Goal: Task Accomplishment & Management: Complete application form

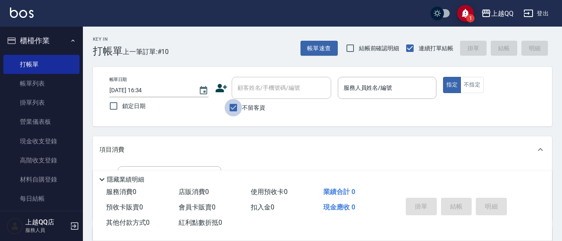
drag, startPoint x: 242, startPoint y: 109, endPoint x: 255, endPoint y: 88, distance: 24.6
click at [243, 107] on label "不留客資" at bounding box center [245, 107] width 41 height 17
click at [242, 107] on input "不留客資" at bounding box center [233, 107] width 17 height 17
checkbox input "false"
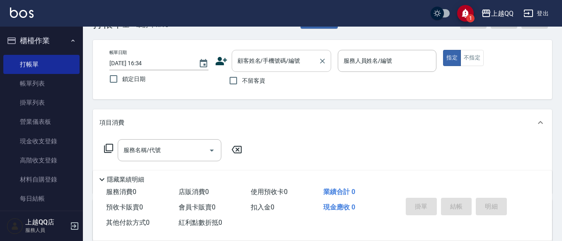
scroll to position [41, 0]
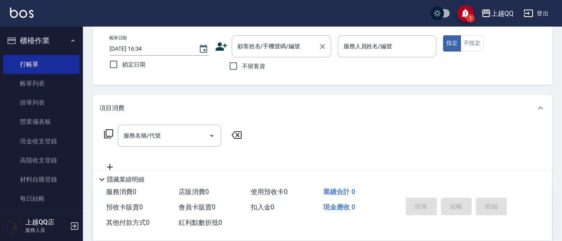
click at [265, 51] on input "顧客姓名/手機號碼/編號" at bounding box center [276, 46] width 80 height 15
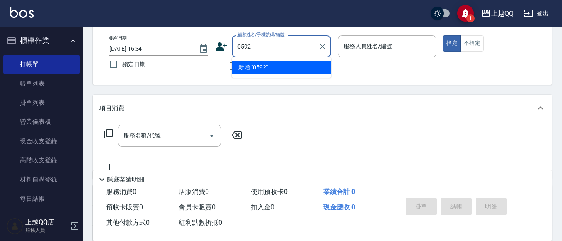
type input "0592"
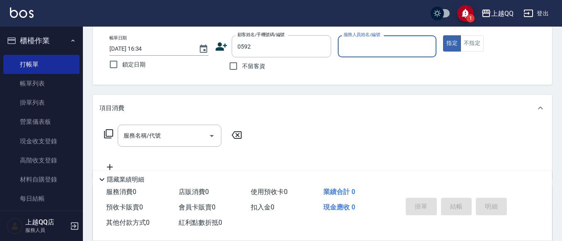
click at [443, 35] on button "指定" at bounding box center [452, 43] width 18 height 16
type button "true"
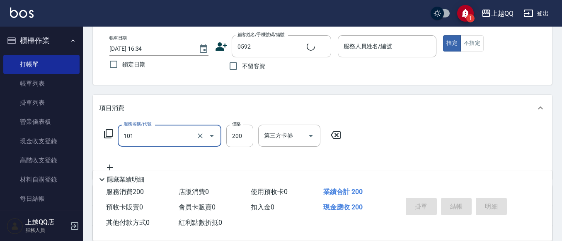
type input "洗髮(101)"
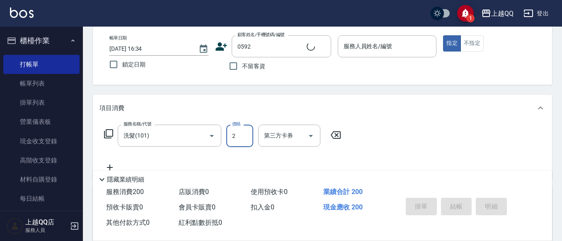
type input "23"
type input "[PERSON_NAME]/0920877827/0592"
type input "欣樺-6"
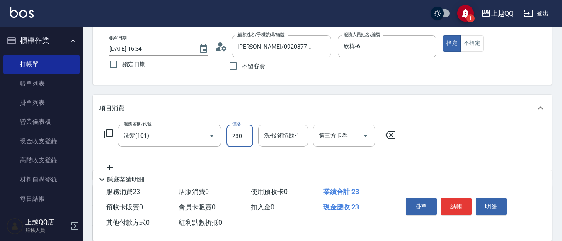
type input "230"
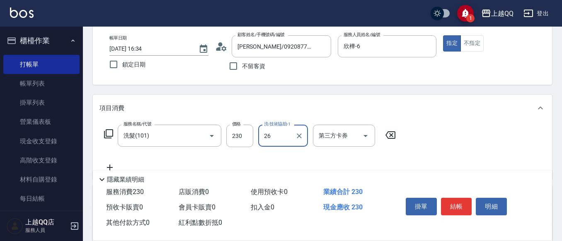
type input "林恩昕-26"
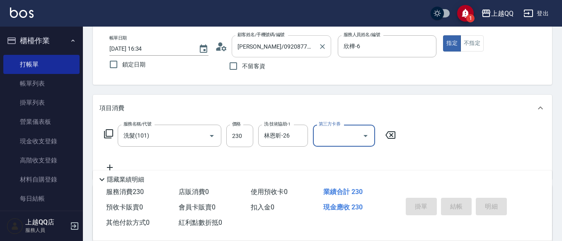
type input "[DATE] 17:23"
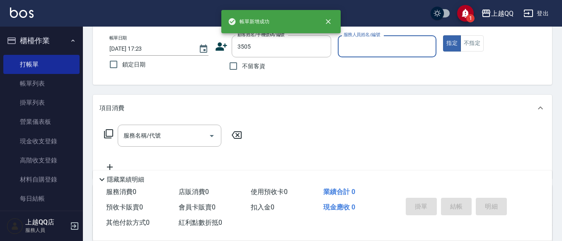
click at [443, 35] on button "指定" at bounding box center [452, 43] width 18 height 16
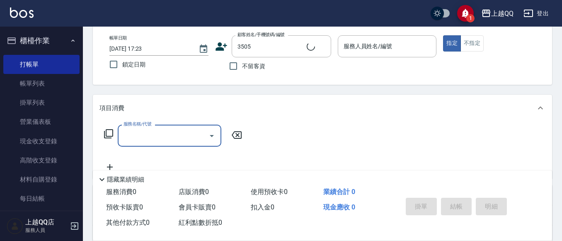
type input "[PERSON_NAME]/0931741301/3505"
type input "欣樺-6"
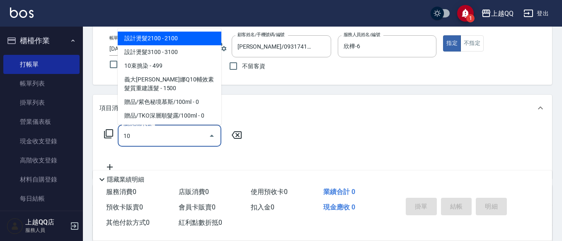
type input "1"
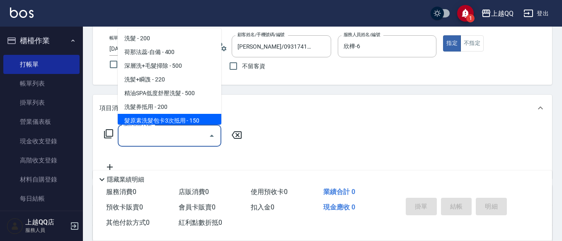
click at [109, 131] on icon at bounding box center [109, 134] width 10 height 10
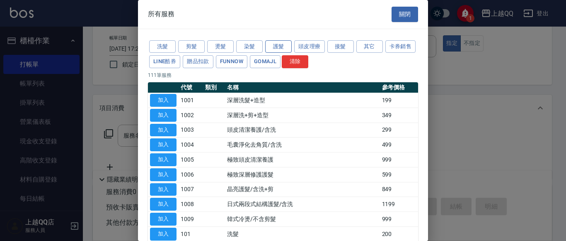
click at [284, 47] on button "護髮" at bounding box center [278, 46] width 27 height 13
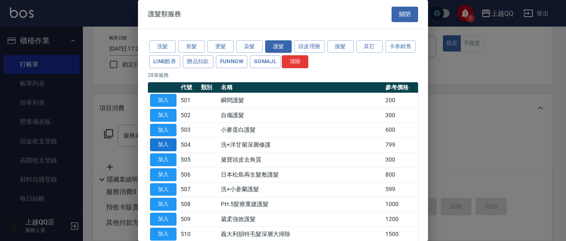
click at [161, 146] on button "加入" at bounding box center [163, 144] width 27 height 13
type input "洗+洋甘菊深層修護(504)"
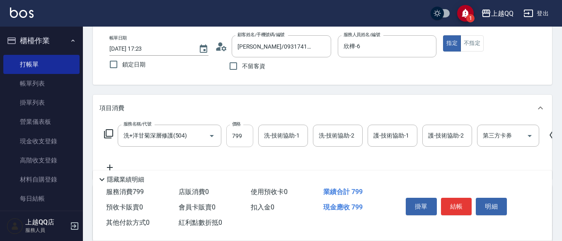
click at [242, 136] on input "799" at bounding box center [239, 135] width 27 height 22
type input "999"
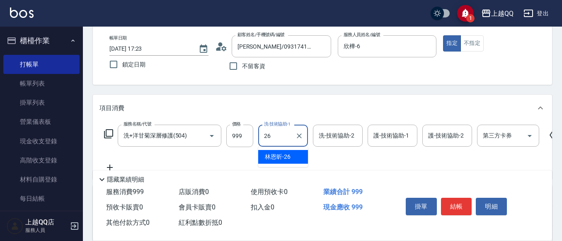
type input "林恩昕-26"
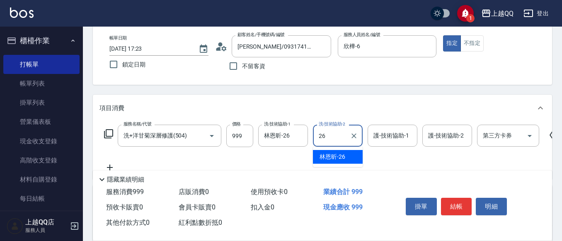
type input "2"
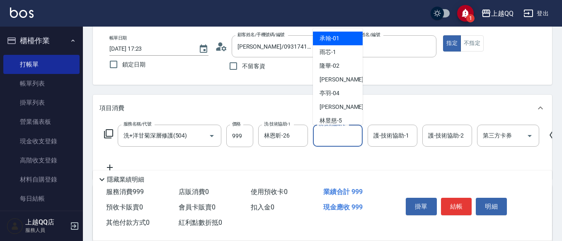
type input "承翰-01"
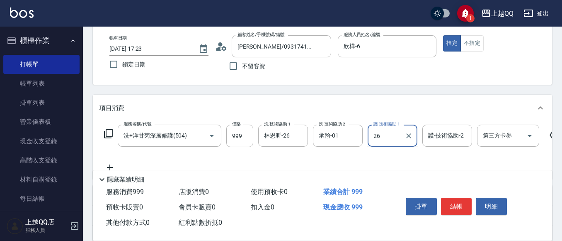
type input "林恩昕-26"
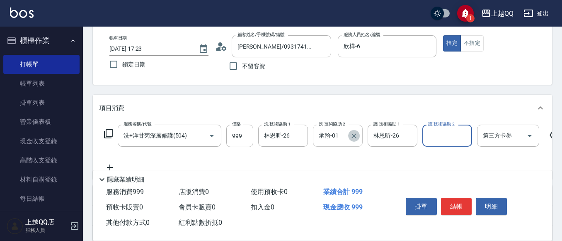
click at [355, 131] on icon "Clear" at bounding box center [354, 135] width 8 height 8
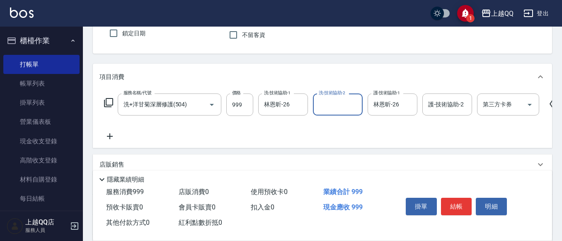
scroll to position [124, 0]
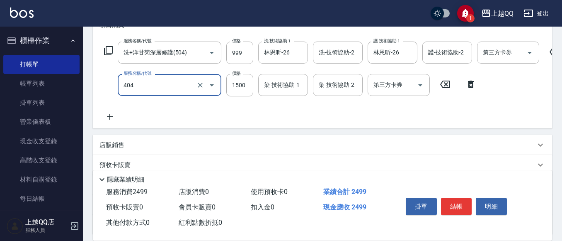
type input "設計染髮(404)"
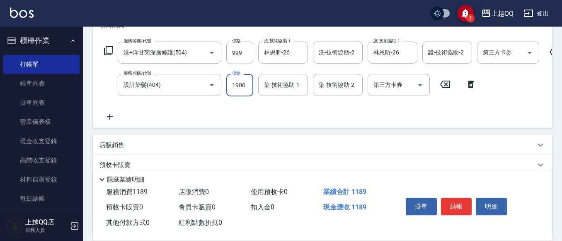
type input "1900"
type input "欣樺-6"
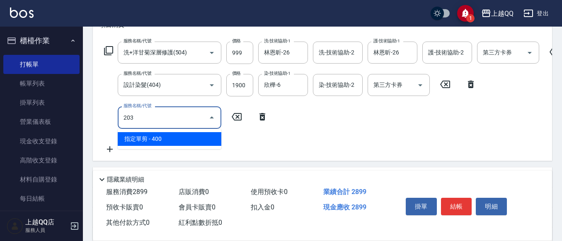
type input "指定單剪(203)"
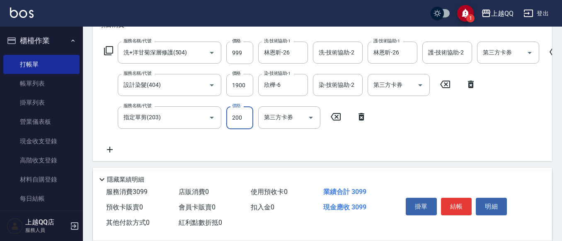
type input "200"
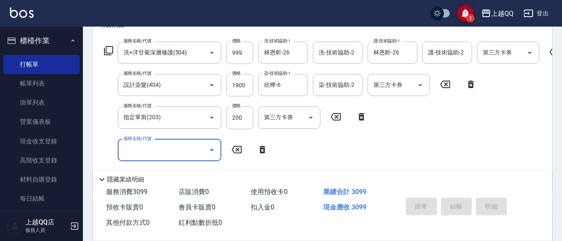
type input "[DATE] 17:24"
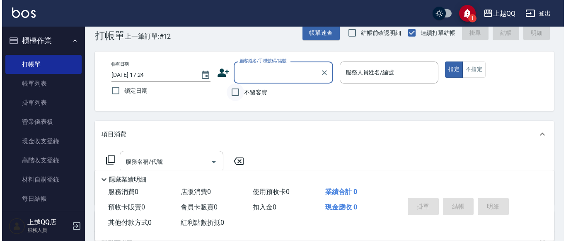
scroll to position [57, 0]
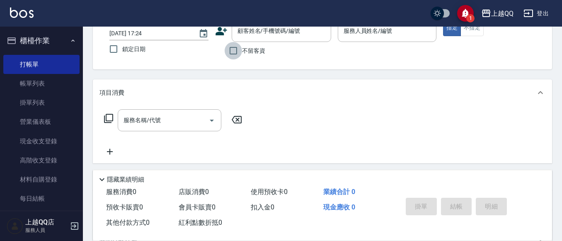
click at [236, 54] on input "不留客資" at bounding box center [233, 50] width 17 height 17
click at [231, 50] on input "不留客資" at bounding box center [233, 50] width 17 height 17
checkbox input "false"
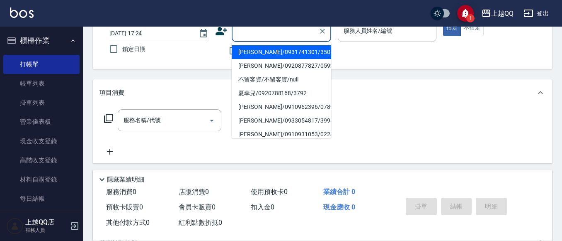
click at [247, 34] on input "顧客姓名/手機號碼/編號" at bounding box center [276, 31] width 80 height 15
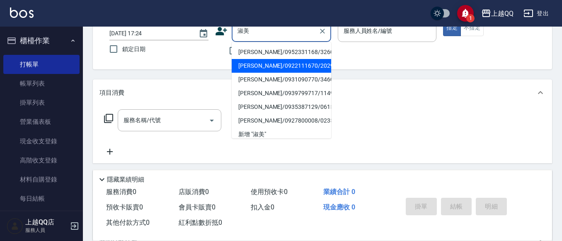
click at [263, 68] on li "[PERSON_NAME]/0922111670/2029" at bounding box center [282, 66] width 100 height 14
type input "[PERSON_NAME]/0922111670/2029"
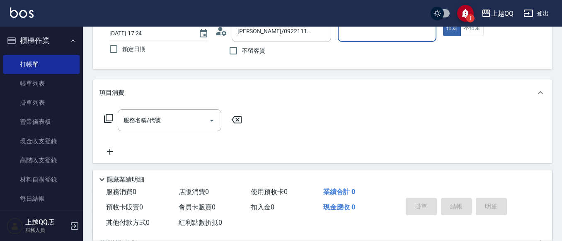
type input "欣樺-6"
click at [224, 29] on icon at bounding box center [221, 31] width 12 height 12
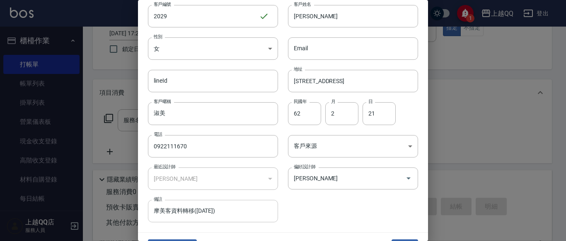
scroll to position [41, 0]
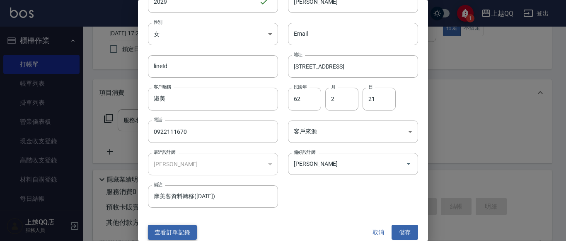
click at [182, 235] on button "查看訂單記錄" at bounding box center [172, 231] width 49 height 15
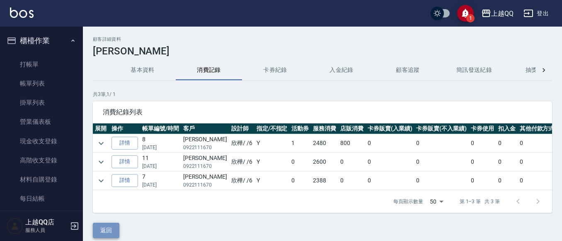
click at [107, 237] on button "返回" at bounding box center [106, 229] width 27 height 15
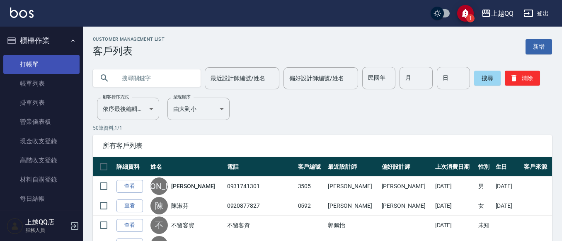
click at [41, 61] on link "打帳單" at bounding box center [41, 64] width 76 height 19
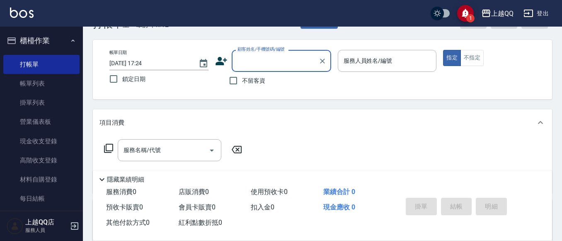
scroll to position [41, 0]
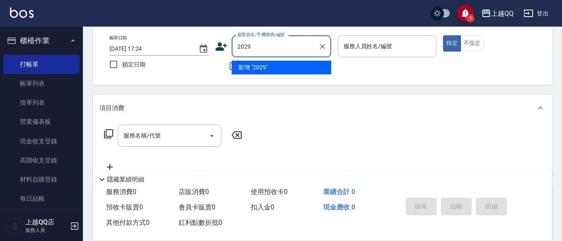
type input "2029"
click at [443, 35] on button "指定" at bounding box center [452, 43] width 18 height 16
type button "true"
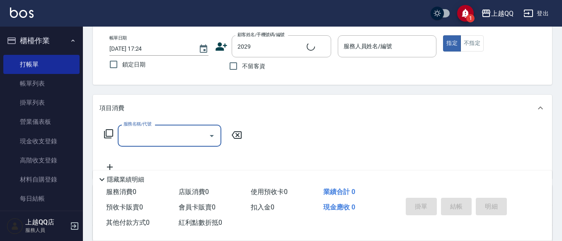
type input "[PERSON_NAME]/0922111670/2029"
type input "欣樺-6"
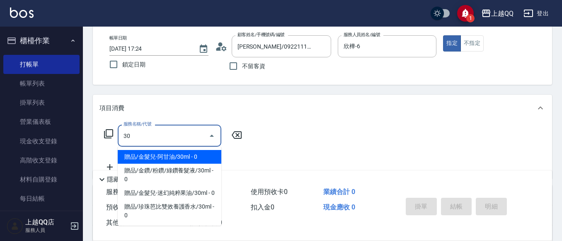
type input "3"
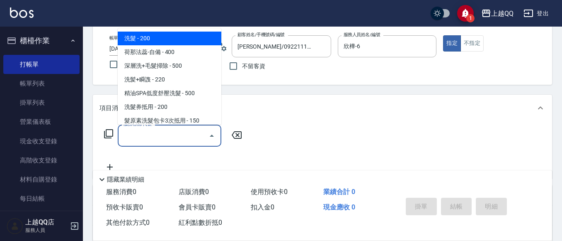
type input "0"
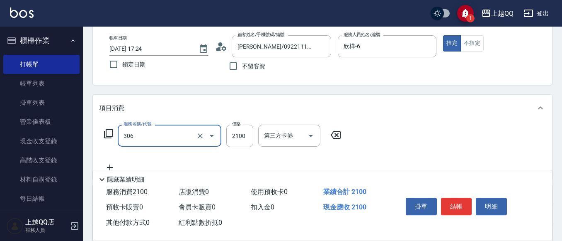
type input "設計燙髮2100(306)"
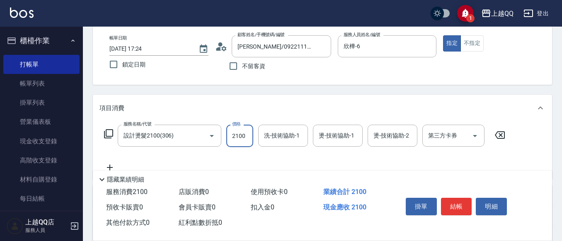
scroll to position [83, 0]
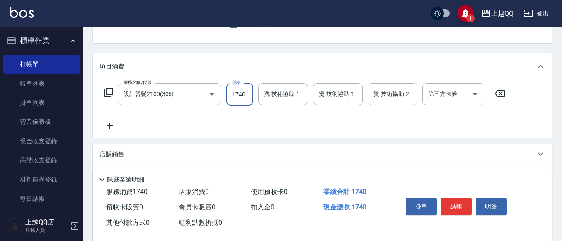
type input "1740"
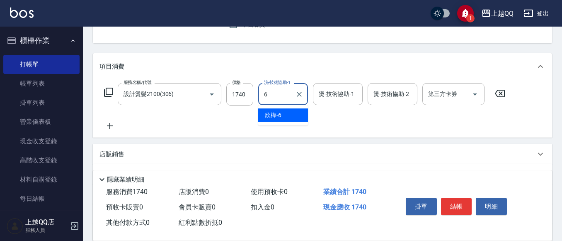
type input "欣樺-6"
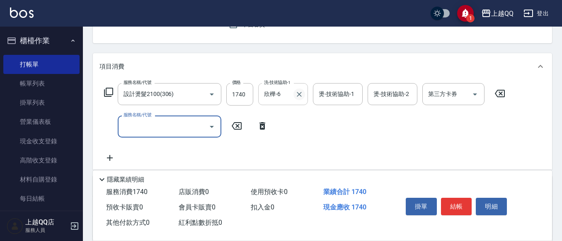
click at [296, 94] on icon "Clear" at bounding box center [299, 94] width 8 height 8
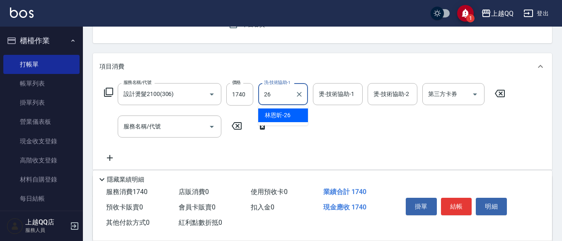
type input "林恩昕-26"
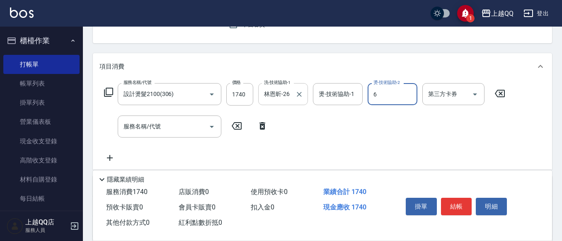
type input "欣樺-6"
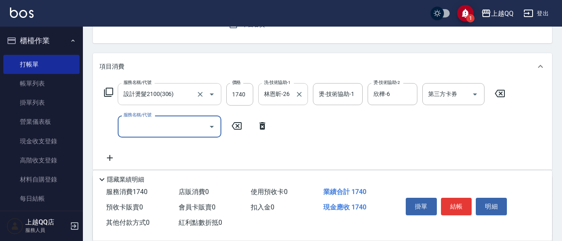
click at [162, 97] on input "設計燙髮2100(306)" at bounding box center [158, 94] width 73 height 15
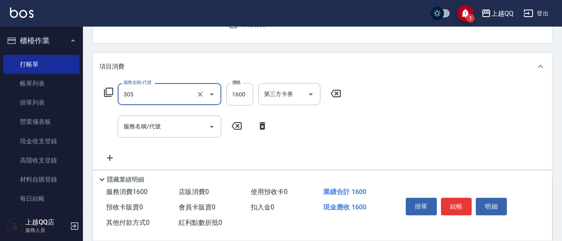
type input "設計燙髮1600(305)"
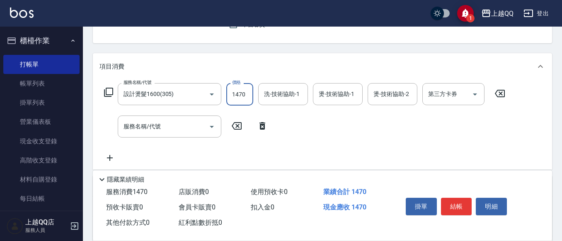
type input "1470"
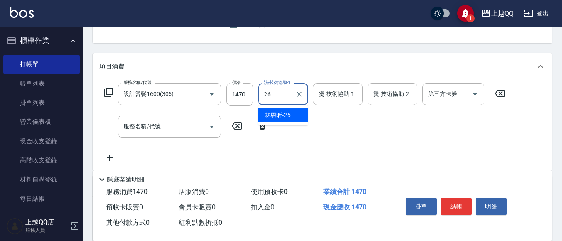
type input "林恩昕-26"
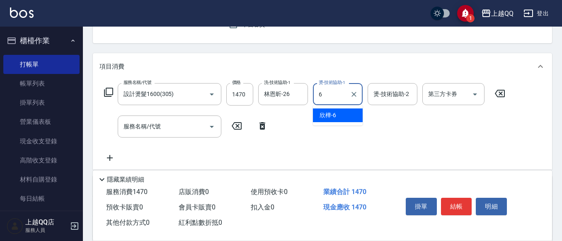
type input "欣樺-6"
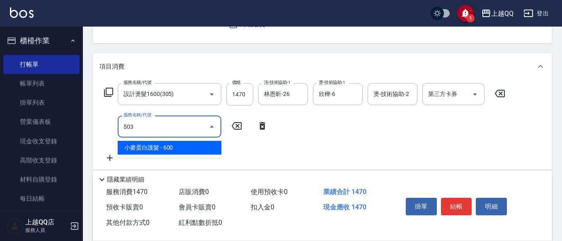
type input "小麥蛋白護髮(503)"
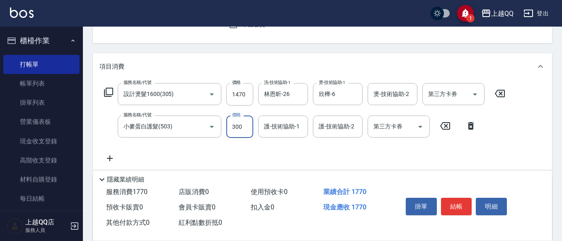
type input "300"
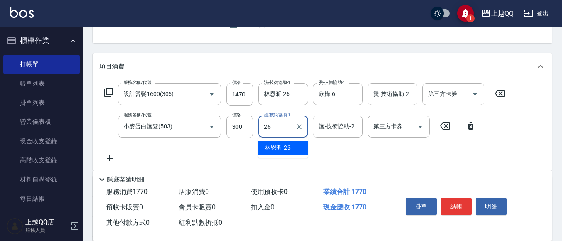
type input "林恩昕-26"
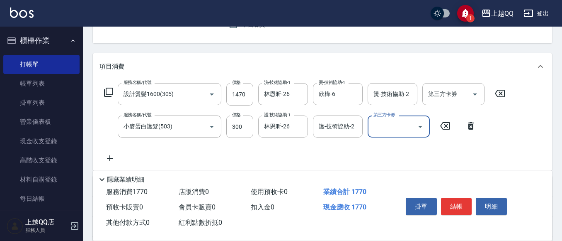
click at [231, 90] on input "1470" at bounding box center [239, 94] width 27 height 22
drag, startPoint x: 228, startPoint y: 99, endPoint x: 267, endPoint y: 7, distance: 99.2
click at [229, 98] on input "1470" at bounding box center [239, 94] width 27 height 22
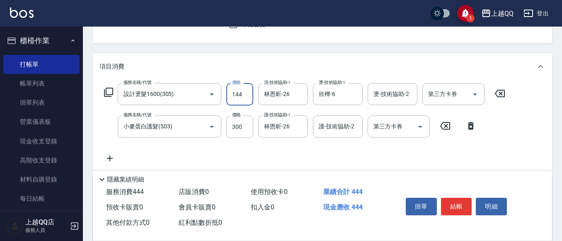
type input "1440"
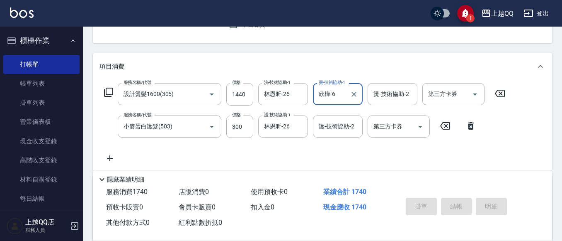
type input "[DATE] 17:25"
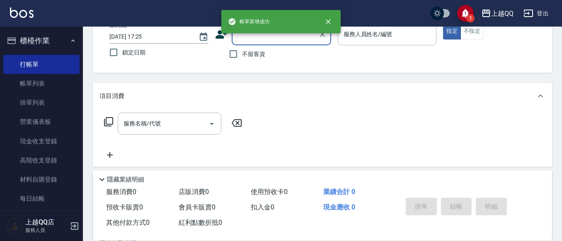
scroll to position [39, 0]
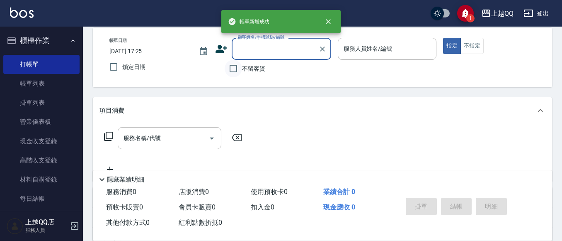
click at [231, 67] on input "不留客資" at bounding box center [233, 68] width 17 height 17
checkbox input "true"
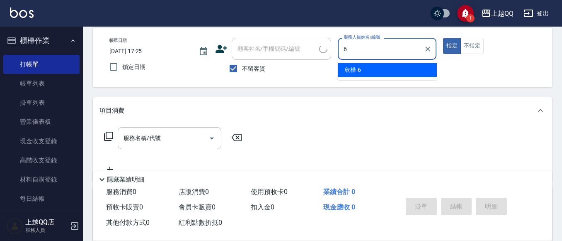
type input "欣樺-6"
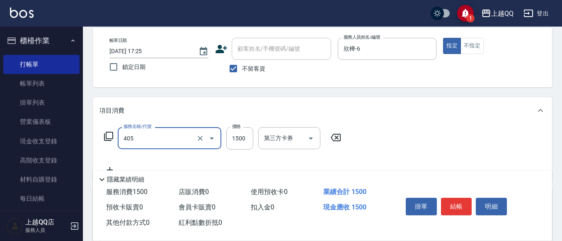
type input "設計染髮/網路(405)"
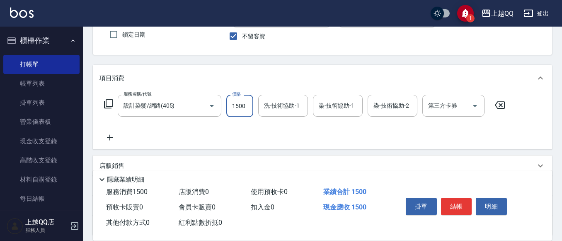
scroll to position [80, 0]
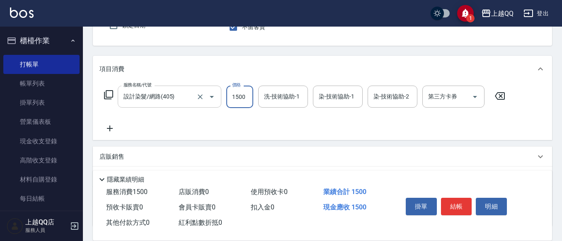
click at [186, 101] on input "設計染髮/網路(405)" at bounding box center [158, 96] width 73 height 15
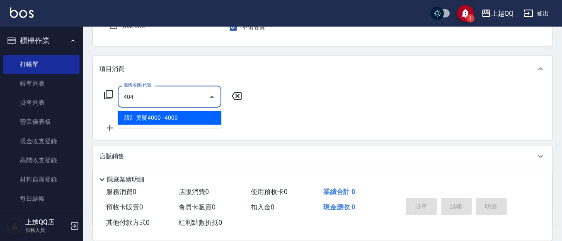
scroll to position [0, 0]
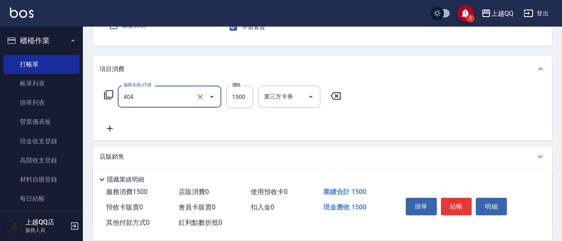
type input "設計染髮(404)"
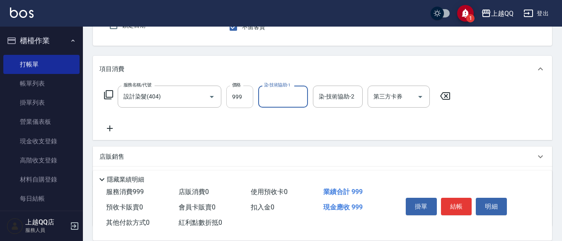
click at [231, 102] on input "999" at bounding box center [239, 96] width 27 height 22
type input "1000"
type input "林恩昕-26"
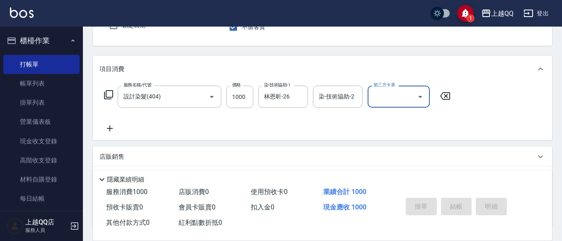
type input "[DATE] 17:26"
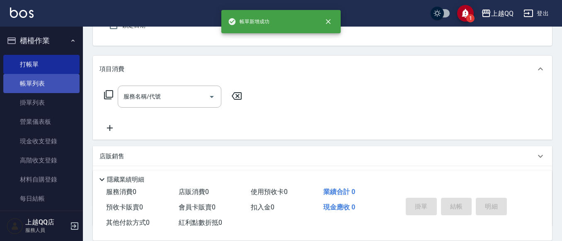
click at [41, 88] on link "帳單列表" at bounding box center [41, 83] width 76 height 19
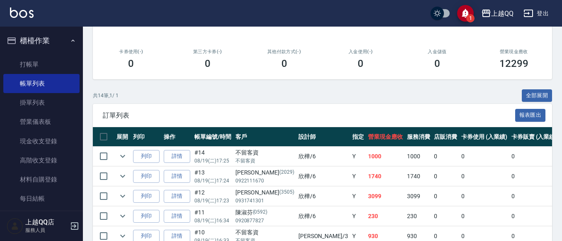
scroll to position [166, 0]
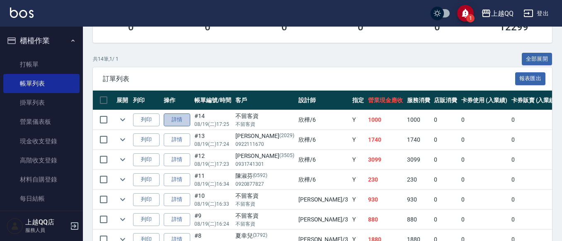
click at [180, 117] on link "詳情" at bounding box center [177, 119] width 27 height 13
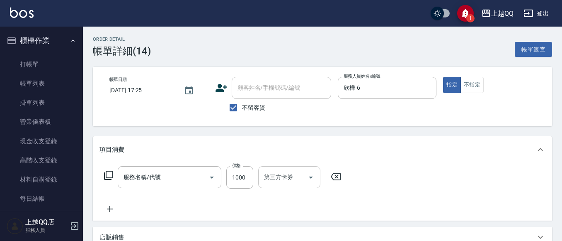
type input "[DATE] 17:25"
checkbox input "true"
type input "欣樺-6"
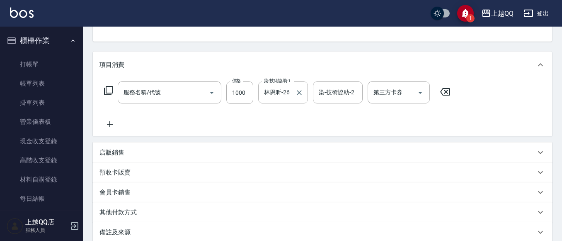
type input "設計染髮(404)"
click at [301, 86] on div at bounding box center [299, 92] width 11 height 22
click at [301, 88] on icon "Clear" at bounding box center [299, 92] width 8 height 8
type input "欣樺-6"
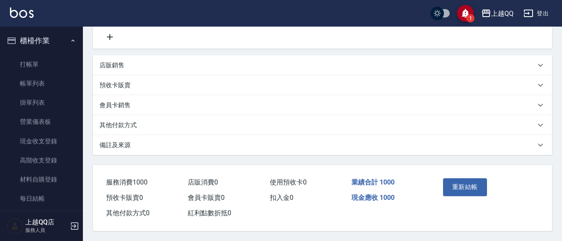
scroll to position [175, 0]
click at [475, 187] on button "重新結帳" at bounding box center [465, 186] width 44 height 17
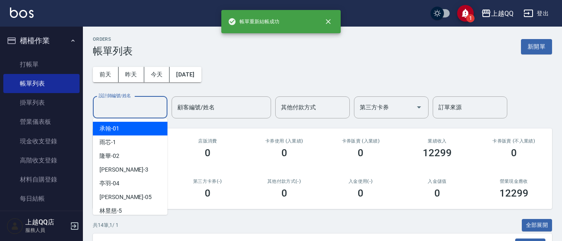
click at [131, 104] on input "設計師編號/姓名" at bounding box center [130, 107] width 67 height 15
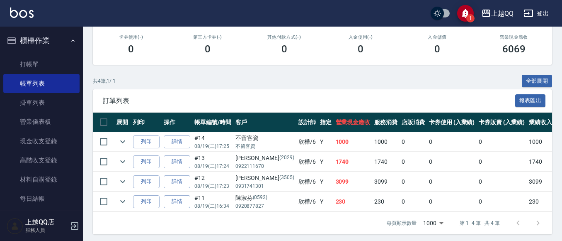
scroll to position [154, 0]
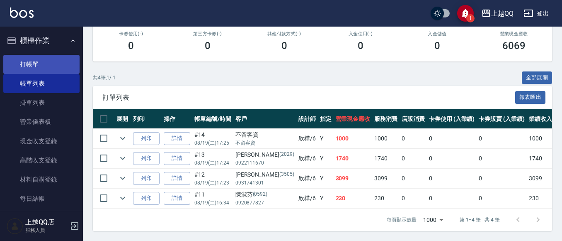
type input "欣樺-6"
drag, startPoint x: 19, startPoint y: 60, endPoint x: 146, endPoint y: 47, distance: 127.5
click at [19, 61] on link "打帳單" at bounding box center [41, 64] width 76 height 19
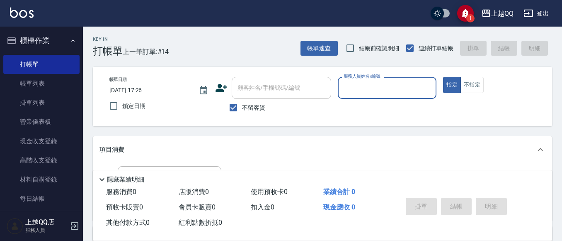
click at [262, 106] on span "不留客資" at bounding box center [253, 107] width 23 height 9
click at [242, 106] on input "不留客資" at bounding box center [233, 107] width 17 height 17
checkbox input "false"
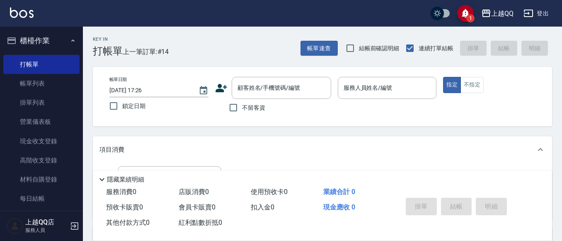
drag, startPoint x: 266, startPoint y: 91, endPoint x: 309, endPoint y: 27, distance: 76.9
click at [268, 91] on input "顧客姓名/手機號碼/編號" at bounding box center [276, 87] width 80 height 15
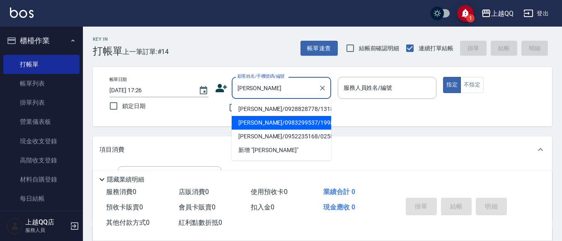
click at [306, 125] on li "[PERSON_NAME]/0983299537/1998" at bounding box center [282, 123] width 100 height 14
type input "[PERSON_NAME]/0983299537/1998"
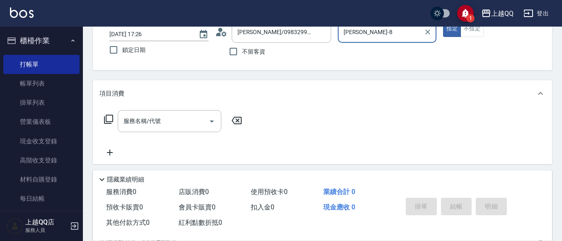
scroll to position [41, 0]
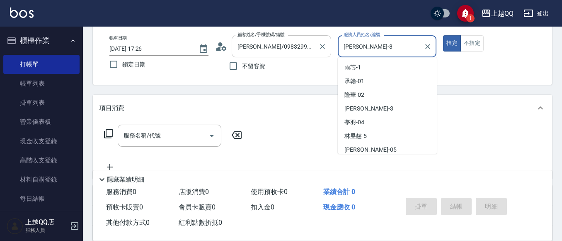
drag, startPoint x: 366, startPoint y: 46, endPoint x: 321, endPoint y: 38, distance: 46.0
click at [318, 42] on div "帳單日期 [DATE] 17:26 鎖定日期 顧客姓名/手機號碼/編號 [PERSON_NAME]/0983299537/1998 顧客姓名/手機號碼/編號 …" at bounding box center [323, 54] width 440 height 39
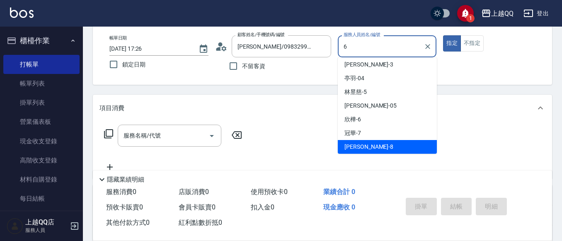
scroll to position [0, 0]
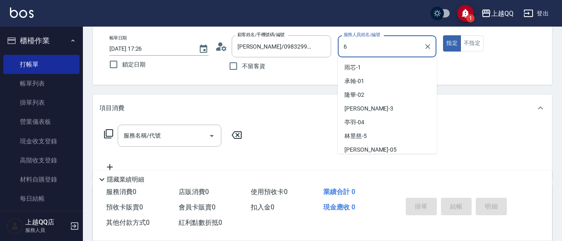
type input "欣樺-6"
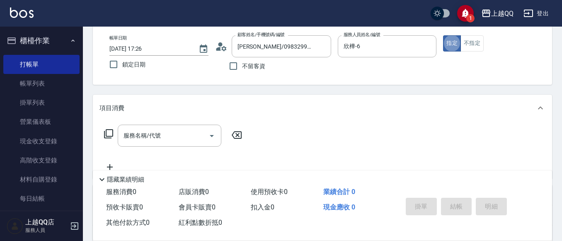
type button "true"
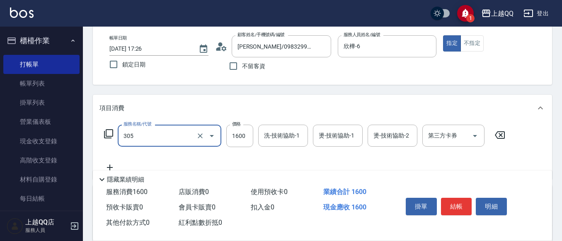
type input "設計燙髮1600(305)"
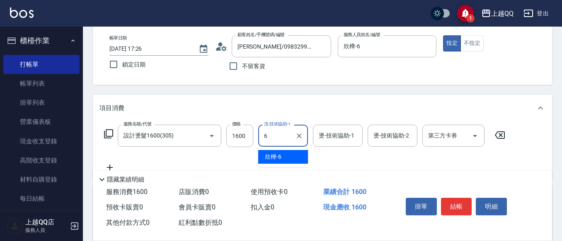
type input "欣樺-6"
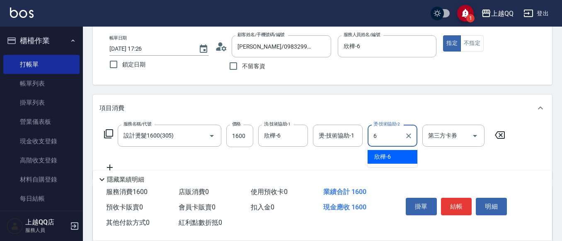
type input "欣樺-6"
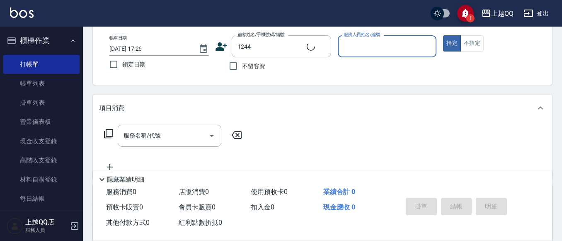
type input "[PERSON_NAME]/0926906715/1244"
type input "佩怡-3"
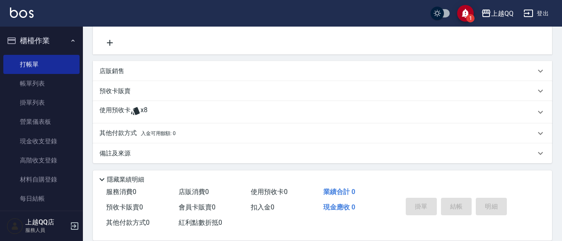
scroll to position [166, 0]
click at [126, 108] on p "使用預收卡" at bounding box center [115, 111] width 31 height 12
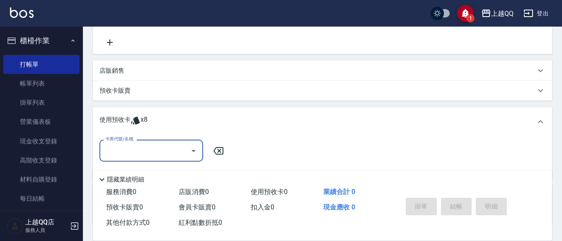
scroll to position [0, 0]
click at [152, 149] on input "卡券代號/名稱" at bounding box center [145, 150] width 84 height 15
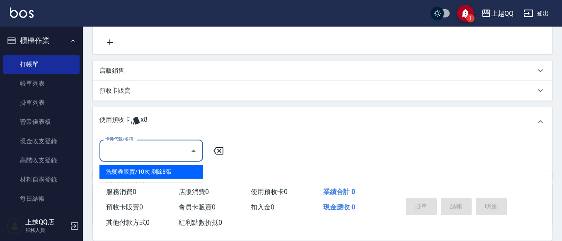
click at [171, 170] on div "洗髮券販賣/10次 剩餘8張" at bounding box center [152, 172] width 104 height 14
type input "洗髮券販賣/10次"
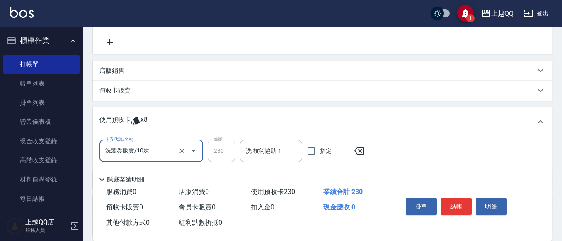
click at [268, 153] on input "洗-技術協助-1" at bounding box center [271, 150] width 55 height 15
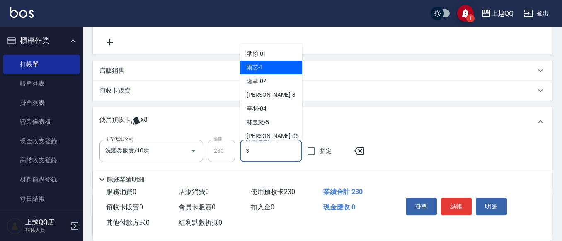
type input "佩怡-3"
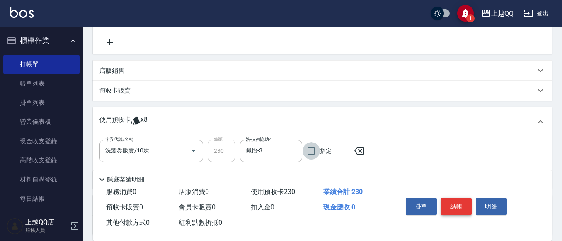
click at [457, 207] on button "結帳" at bounding box center [456, 205] width 31 height 17
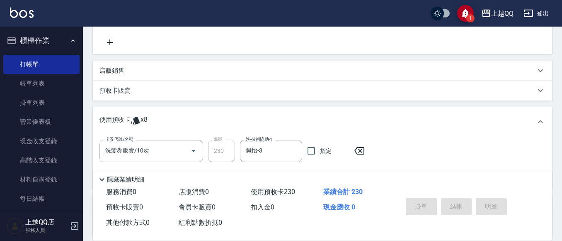
type input "[DATE] 17:44"
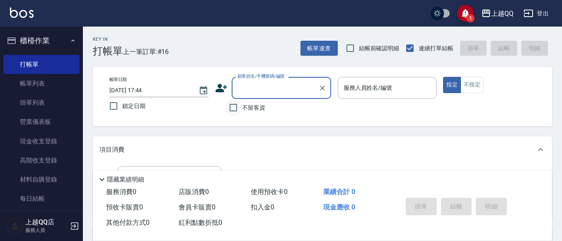
click at [231, 114] on input "不留客資" at bounding box center [233, 107] width 17 height 17
checkbox input "true"
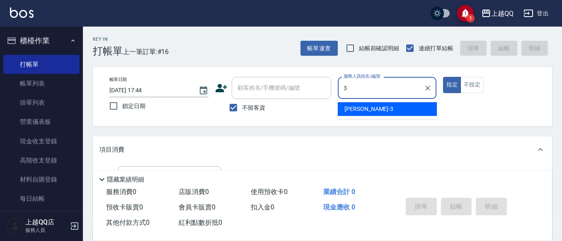
type input "佩怡-3"
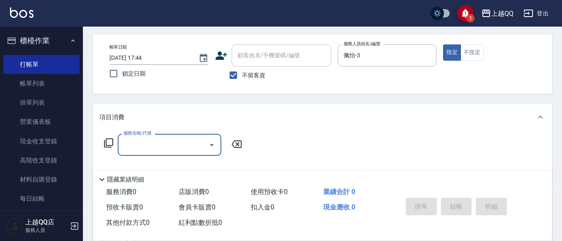
scroll to position [41, 0]
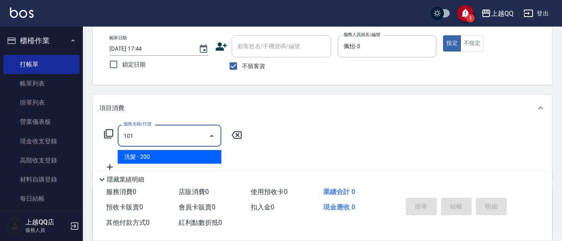
type input "洗髮(101)"
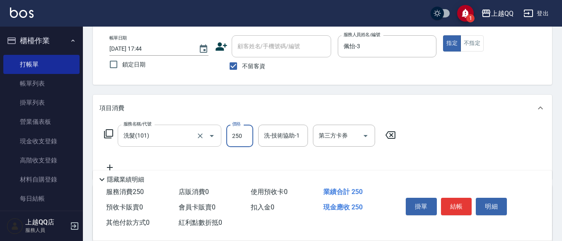
type input "250"
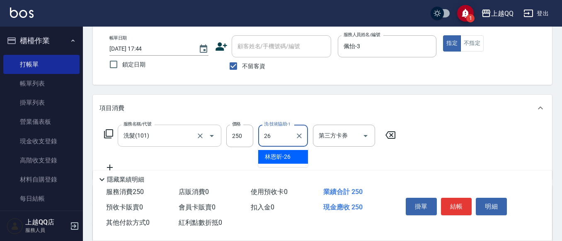
type input "林恩昕-26"
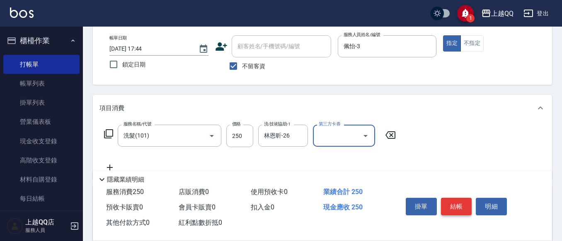
drag, startPoint x: 464, startPoint y: 204, endPoint x: 485, endPoint y: 205, distance: 21.2
click at [468, 204] on button "結帳" at bounding box center [456, 205] width 31 height 17
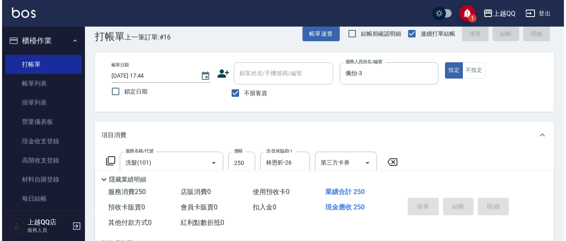
scroll to position [0, 0]
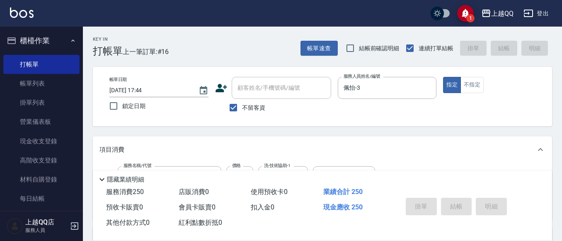
type input "[DATE] 18:06"
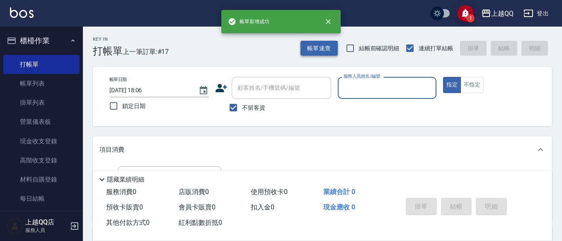
click at [327, 49] on button "帳單速查" at bounding box center [319, 48] width 37 height 15
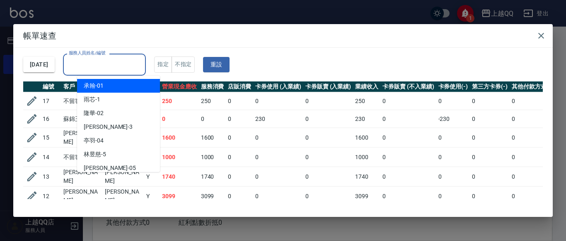
click at [133, 59] on input "服務人員姓名/編號" at bounding box center [104, 64] width 75 height 15
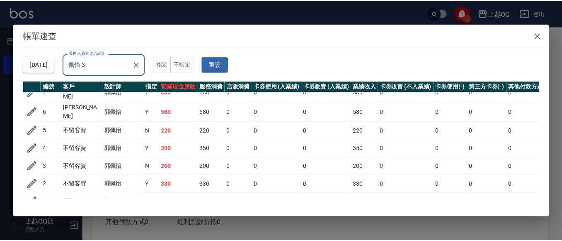
scroll to position [84, 0]
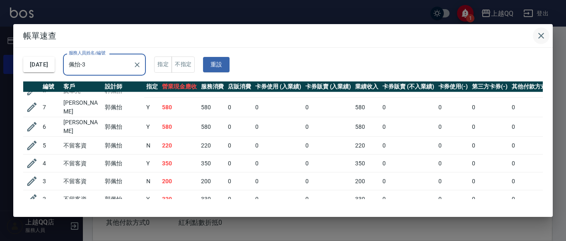
type input "佩怡-3"
click at [546, 32] on icon "button" at bounding box center [542, 36] width 10 height 10
